Goal: Transaction & Acquisition: Download file/media

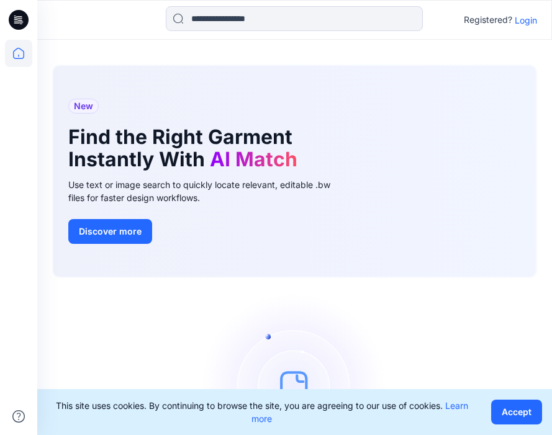
click at [532, 20] on p "Login" at bounding box center [526, 20] width 22 height 13
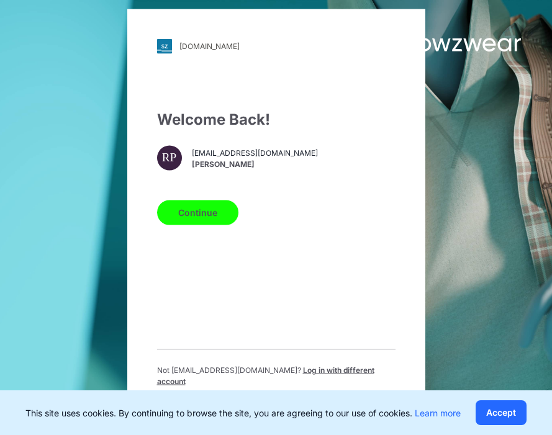
click at [196, 218] on button "Continue" at bounding box center [197, 212] width 81 height 25
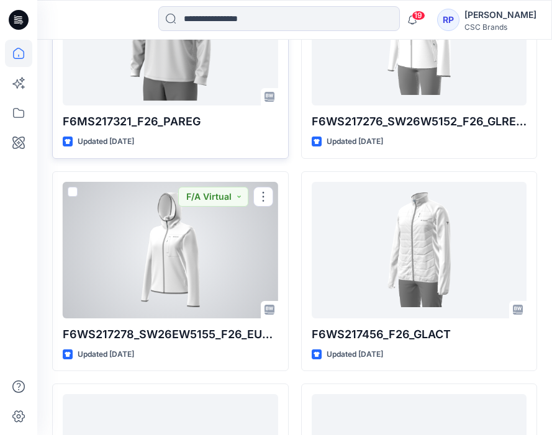
scroll to position [6790, 0]
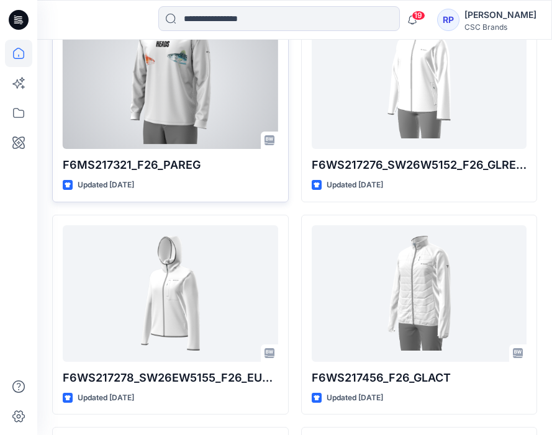
click at [171, 92] on div at bounding box center [170, 80] width 215 height 137
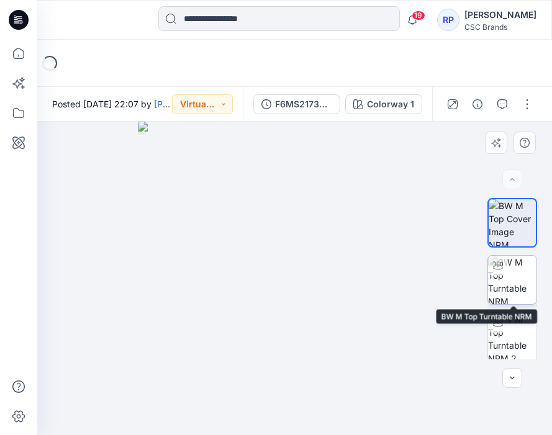
click at [508, 297] on img at bounding box center [512, 280] width 48 height 48
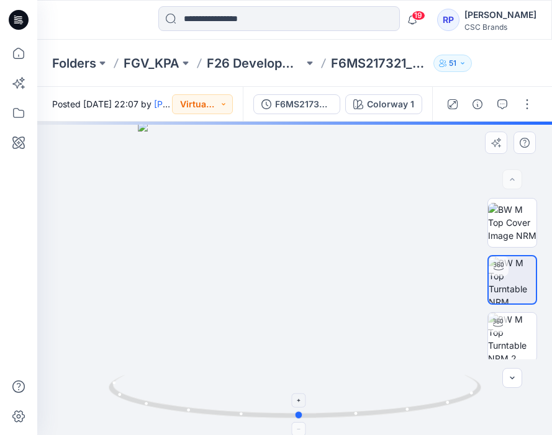
click at [300, 410] on icon at bounding box center [297, 398] width 376 height 47
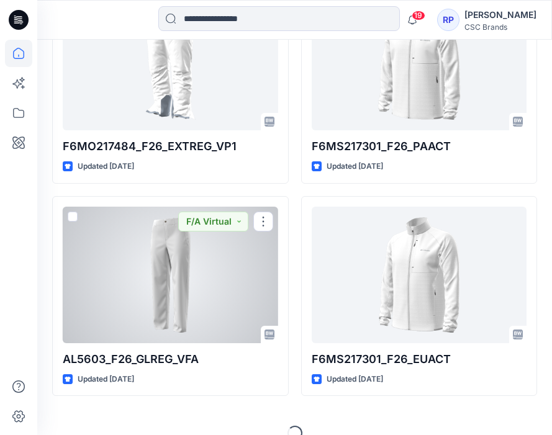
scroll to position [7679, 0]
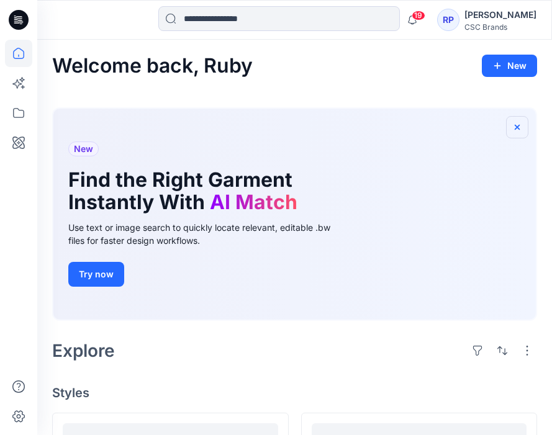
click at [523, 131] on button "button" at bounding box center [517, 127] width 22 height 22
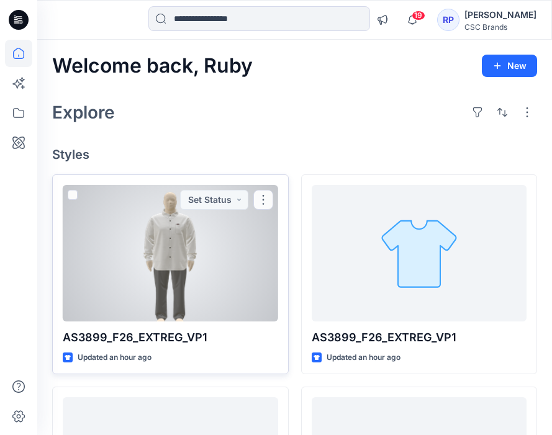
click at [213, 245] on div at bounding box center [170, 253] width 215 height 137
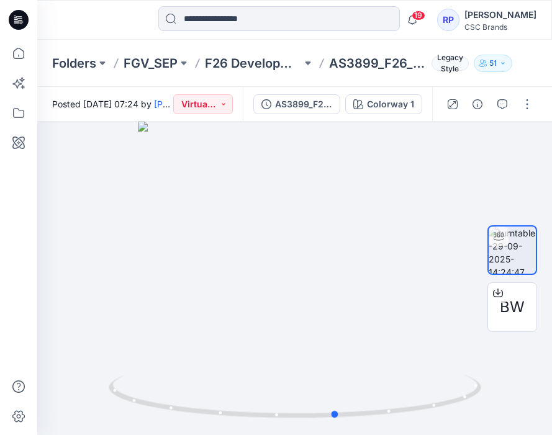
drag, startPoint x: 201, startPoint y: 417, endPoint x: 208, endPoint y: 438, distance: 22.2
click at [208, 435] on html "19 Notifications [PERSON_NAME] shared AS3899_F26_EXTREG_VP1 in F26 Development …" at bounding box center [276, 217] width 552 height 435
drag, startPoint x: 354, startPoint y: 418, endPoint x: 208, endPoint y: 423, distance: 146.0
click at [207, 423] on div at bounding box center [294, 278] width 515 height 313
drag, startPoint x: 353, startPoint y: 416, endPoint x: 331, endPoint y: 420, distance: 22.0
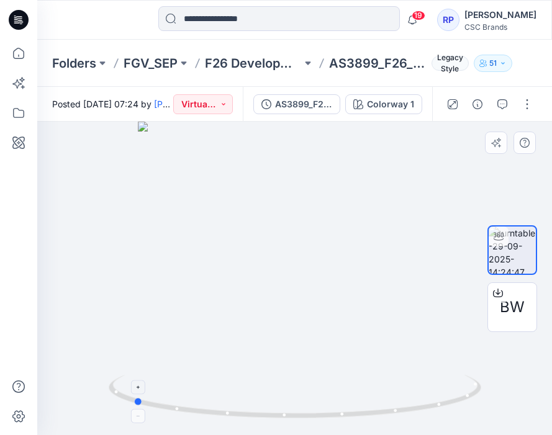
click at [331, 420] on icon at bounding box center [297, 398] width 376 height 47
drag, startPoint x: 138, startPoint y: 400, endPoint x: 218, endPoint y: 426, distance: 83.8
click at [218, 421] on icon at bounding box center [297, 398] width 376 height 47
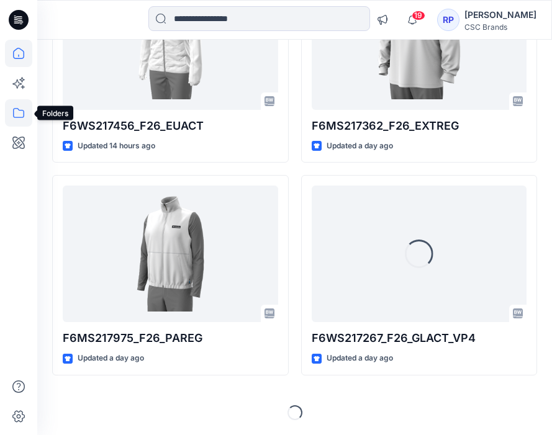
click at [22, 112] on icon at bounding box center [18, 112] width 27 height 27
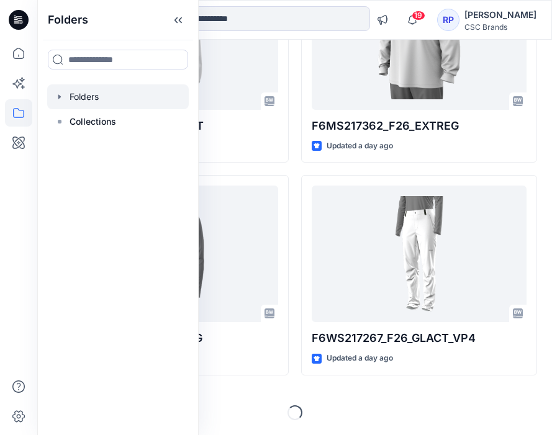
click at [88, 96] on div at bounding box center [118, 96] width 142 height 25
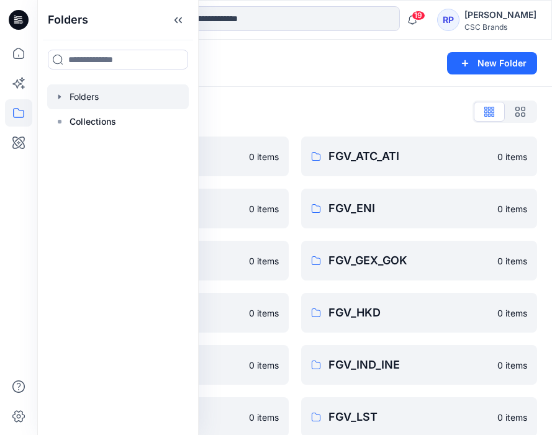
click at [286, 80] on div "Folders New Folder" at bounding box center [294, 63] width 515 height 47
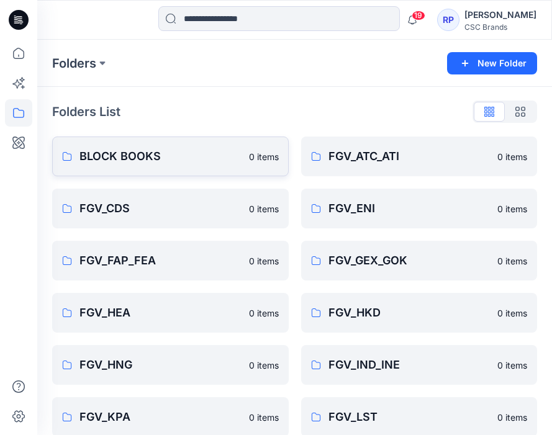
click at [166, 154] on p "BLOCK BOOKS" at bounding box center [160, 156] width 162 height 17
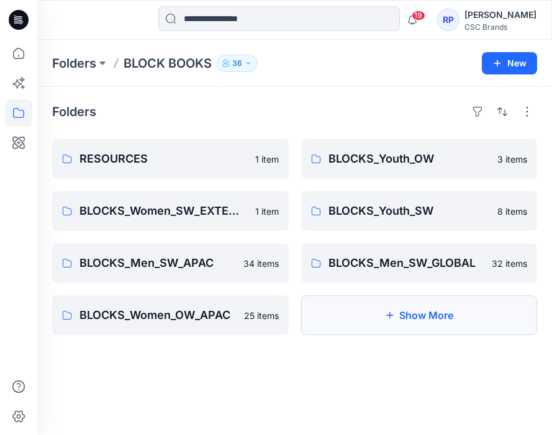
click at [393, 327] on button "Show More" at bounding box center [419, 315] width 237 height 40
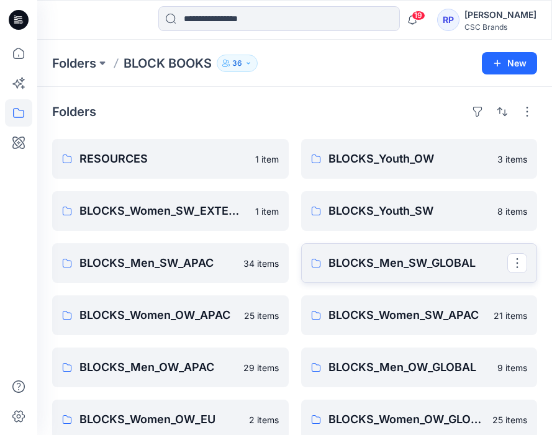
click at [395, 263] on p "BLOCKS_Men_SW_GLOBAL" at bounding box center [417, 263] width 179 height 17
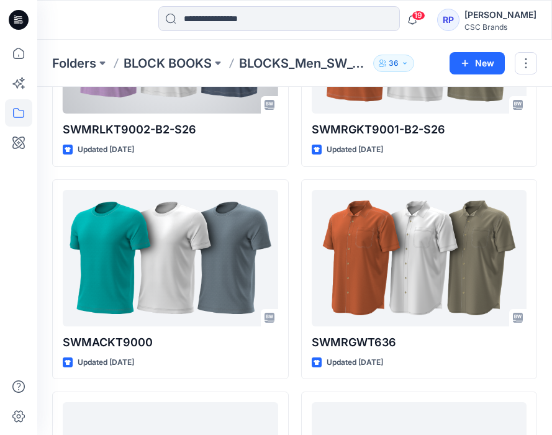
scroll to position [175, 0]
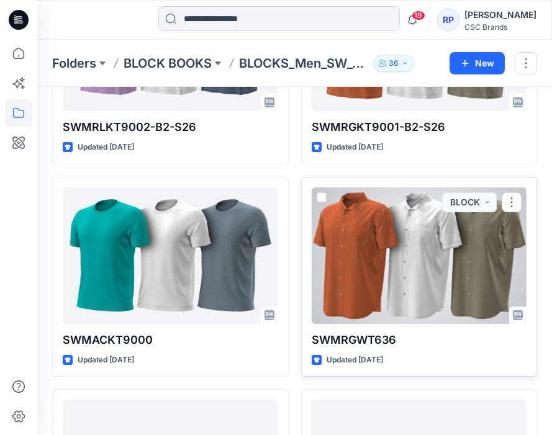
click at [373, 271] on div at bounding box center [419, 255] width 215 height 137
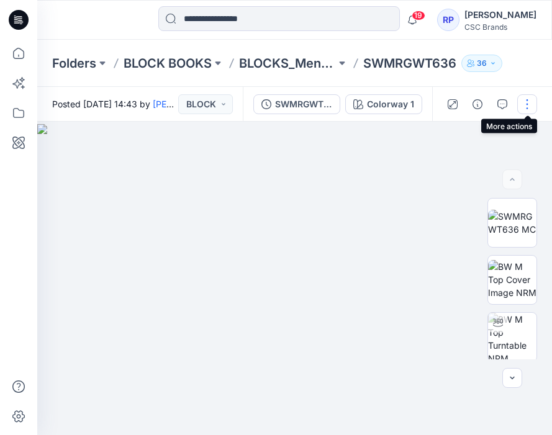
click at [534, 102] on button "button" at bounding box center [527, 104] width 20 height 20
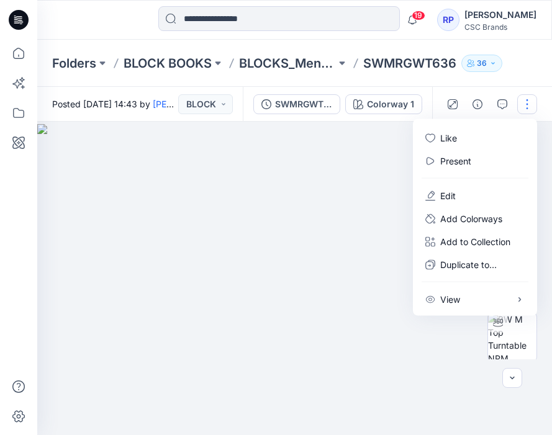
click at [363, 203] on img at bounding box center [294, 279] width 515 height 311
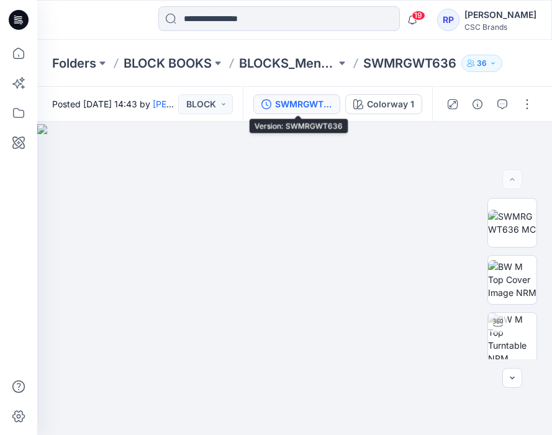
click at [311, 100] on div "SWMRGWT636" at bounding box center [303, 104] width 57 height 14
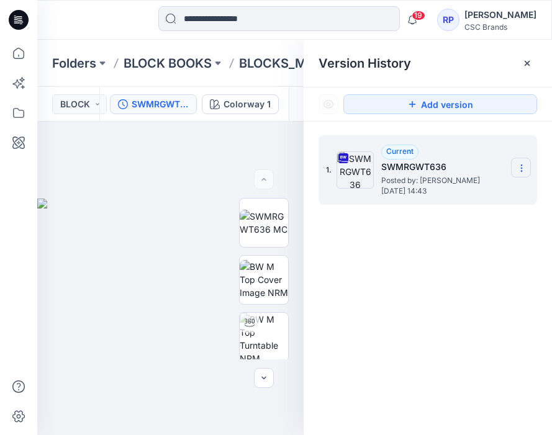
click at [520, 164] on icon at bounding box center [521, 168] width 10 height 10
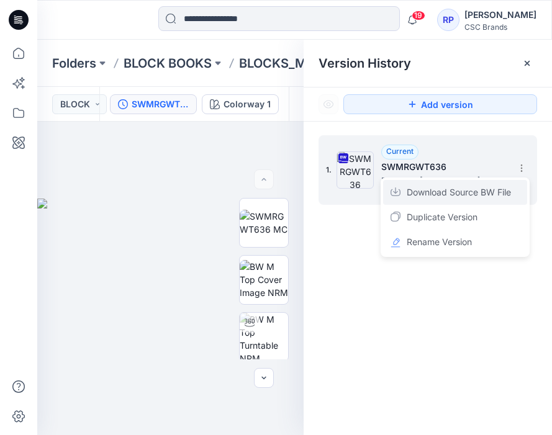
click at [490, 192] on span "Download Source BW File" at bounding box center [459, 192] width 104 height 15
